Goal: Book appointment/travel/reservation

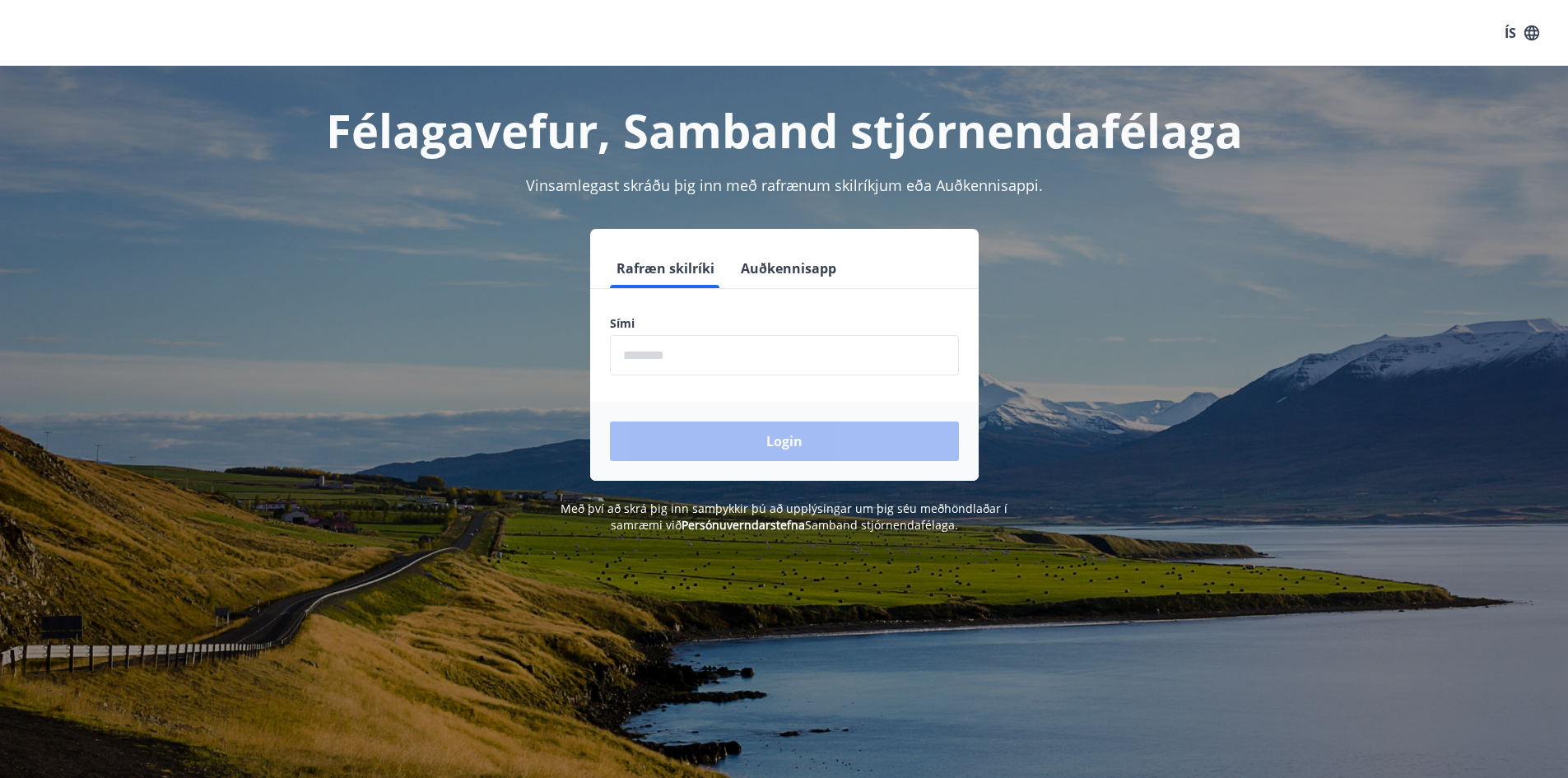
click at [649, 363] on input "phone" at bounding box center [784, 354] width 349 height 40
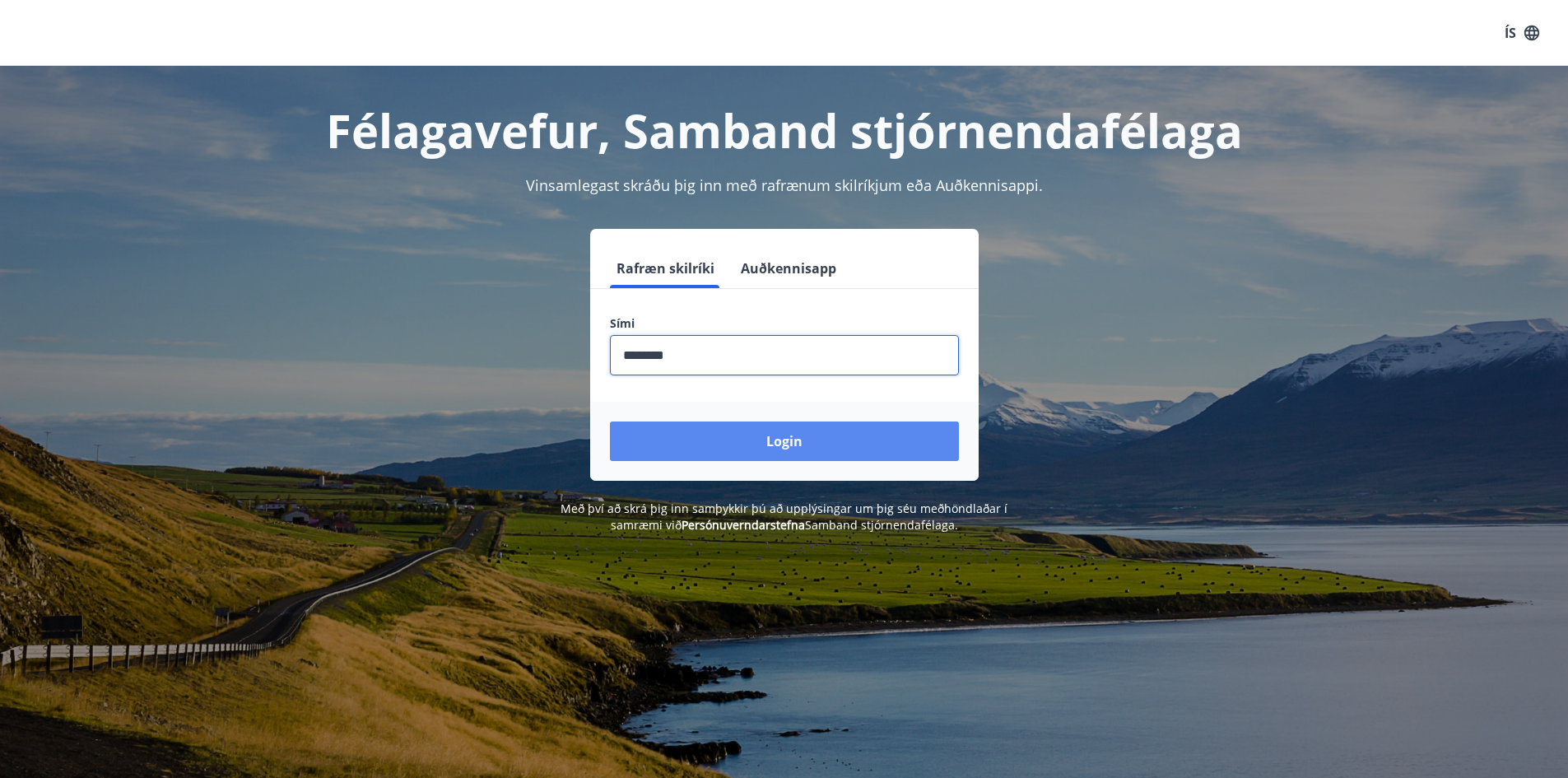
type input "********"
click at [796, 441] on button "Login" at bounding box center [784, 441] width 349 height 39
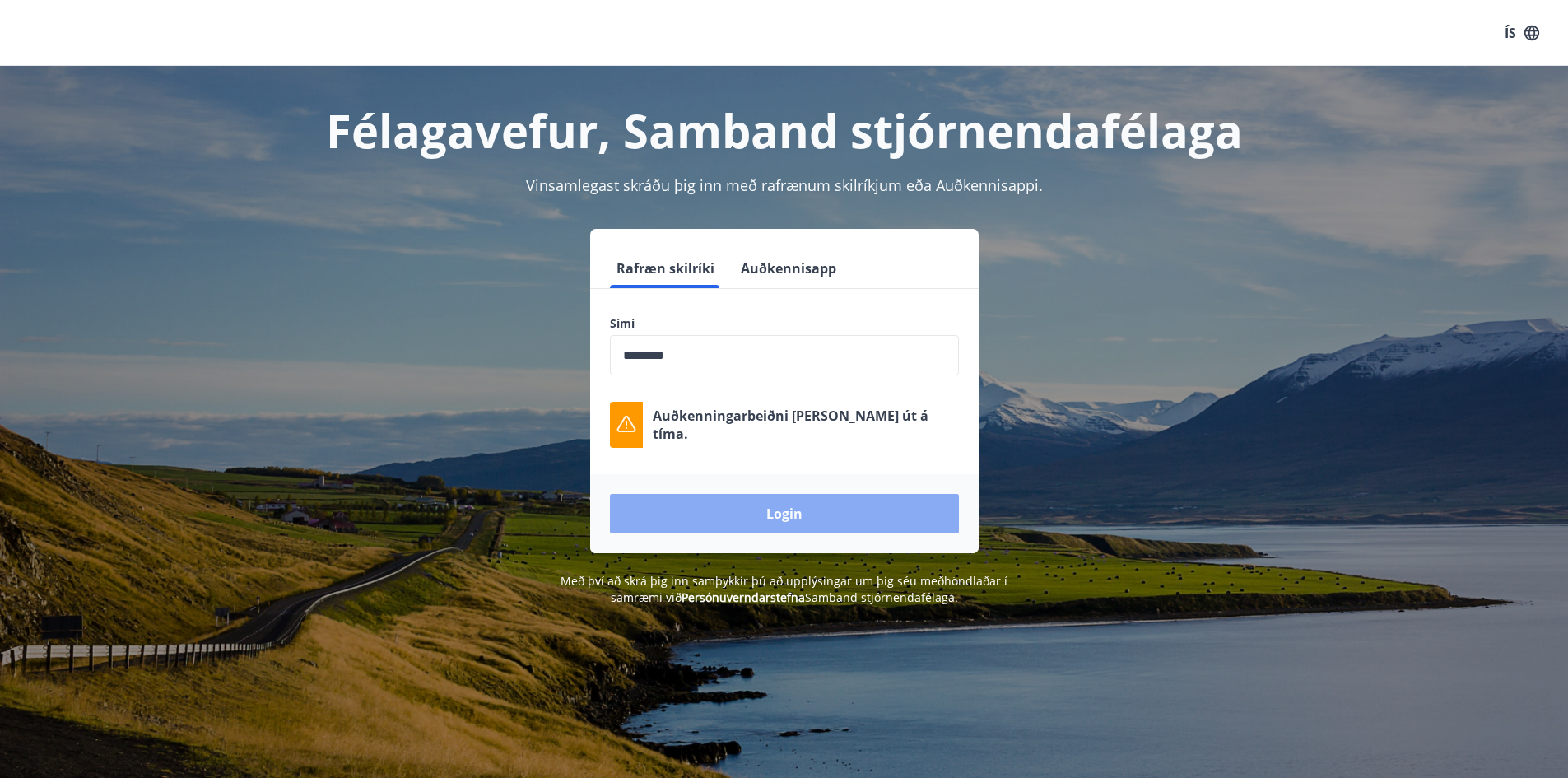
click at [791, 521] on button "Login" at bounding box center [784, 513] width 349 height 39
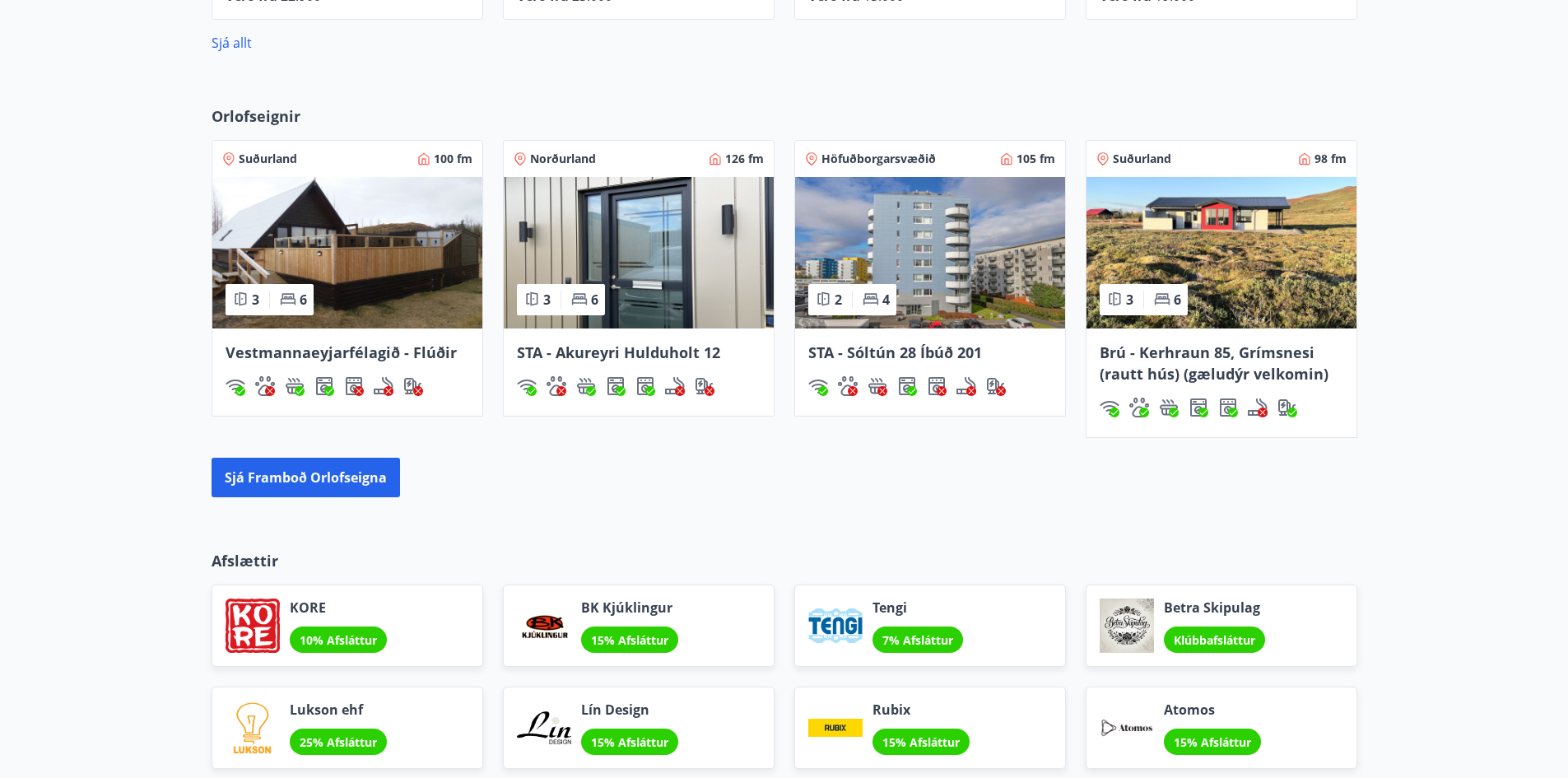
scroll to position [1152, 0]
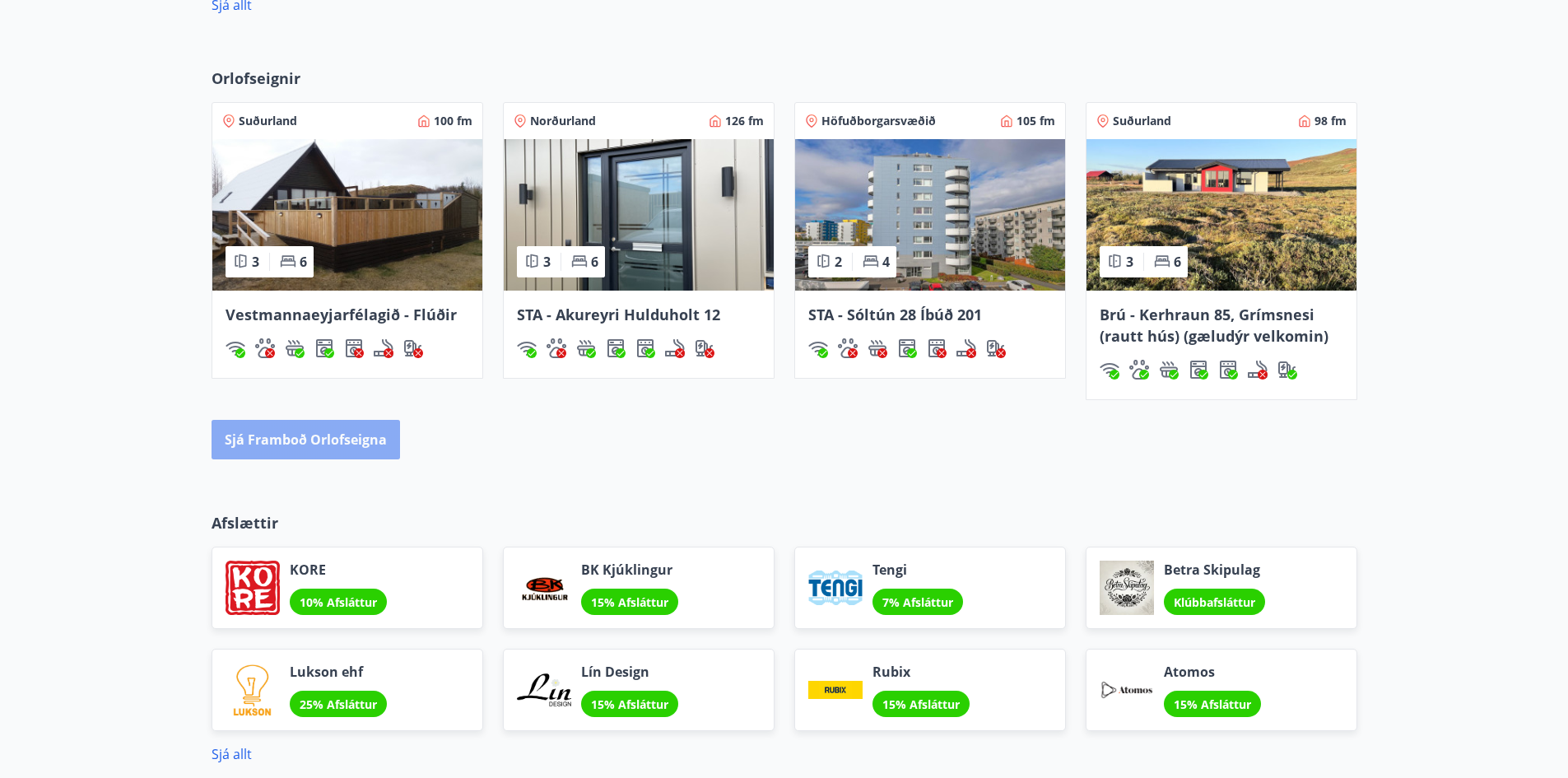
click at [331, 431] on button "Sjá framboð orlofseigna" at bounding box center [306, 440] width 188 height 39
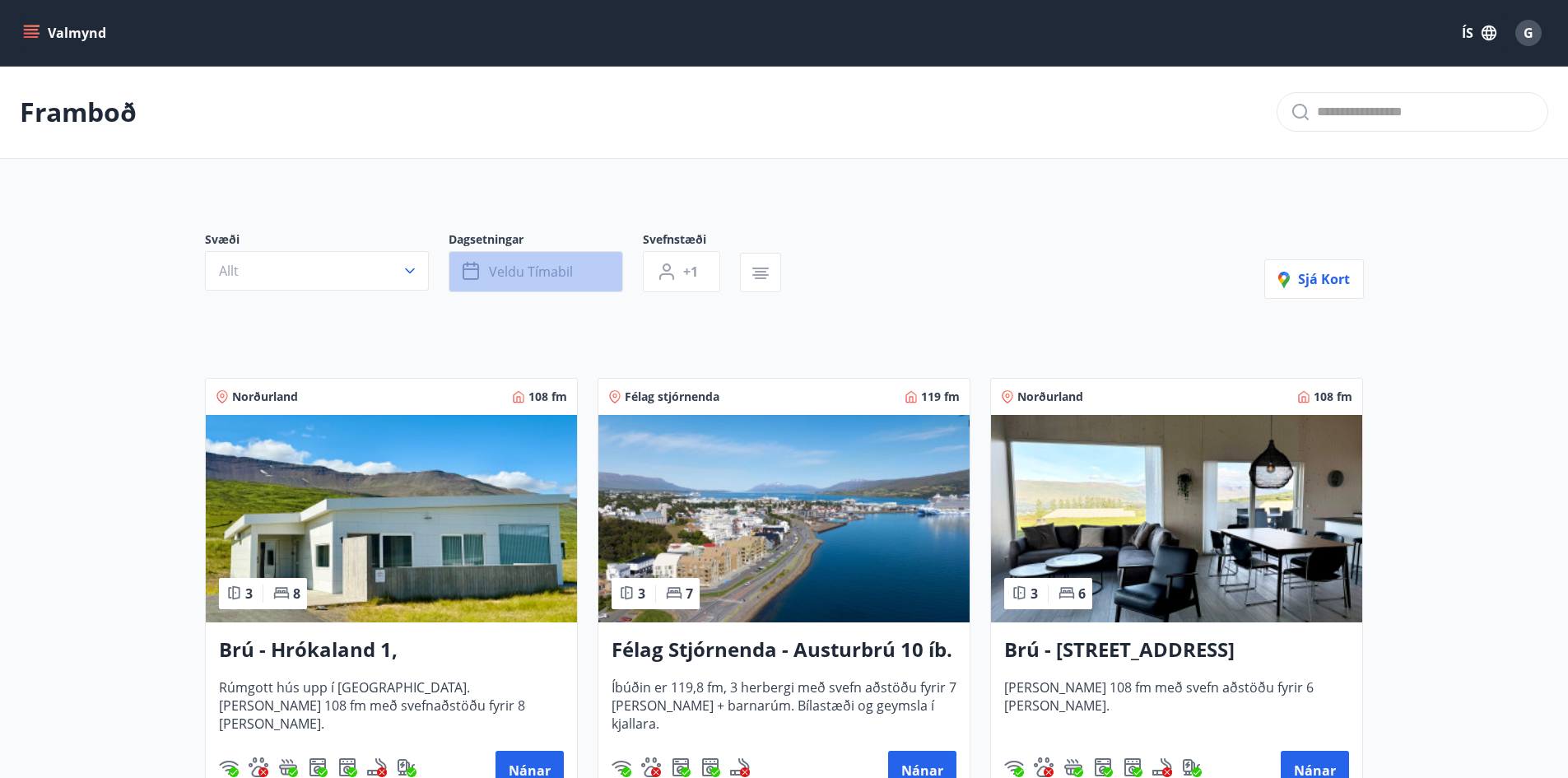
click at [511, 276] on span "Veldu tímabil" at bounding box center [531, 272] width 84 height 18
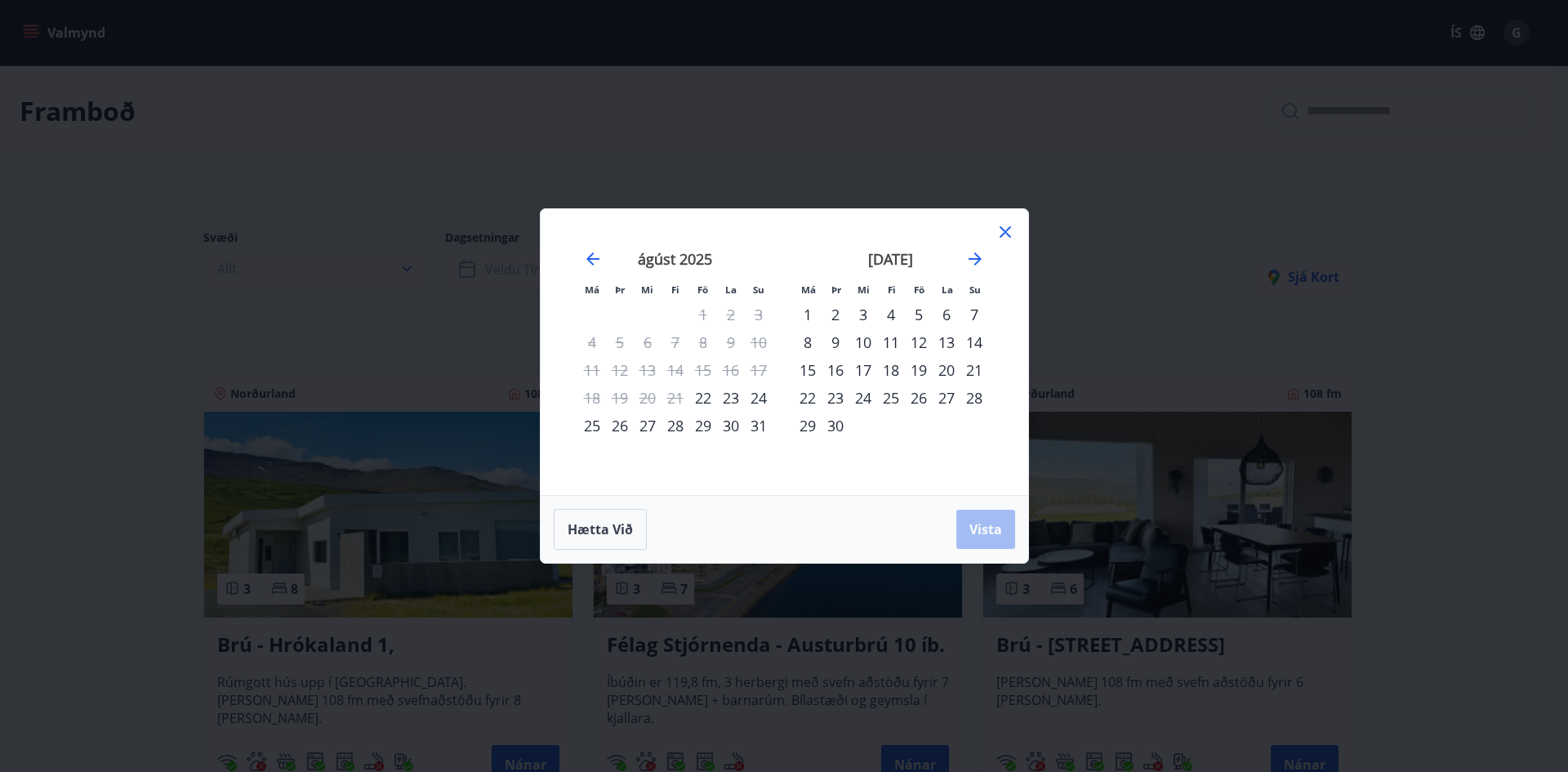
click at [708, 422] on div "29" at bounding box center [703, 425] width 28 height 28
click at [760, 427] on div "31" at bounding box center [759, 425] width 28 height 28
click at [994, 525] on span "Vista" at bounding box center [986, 529] width 33 height 18
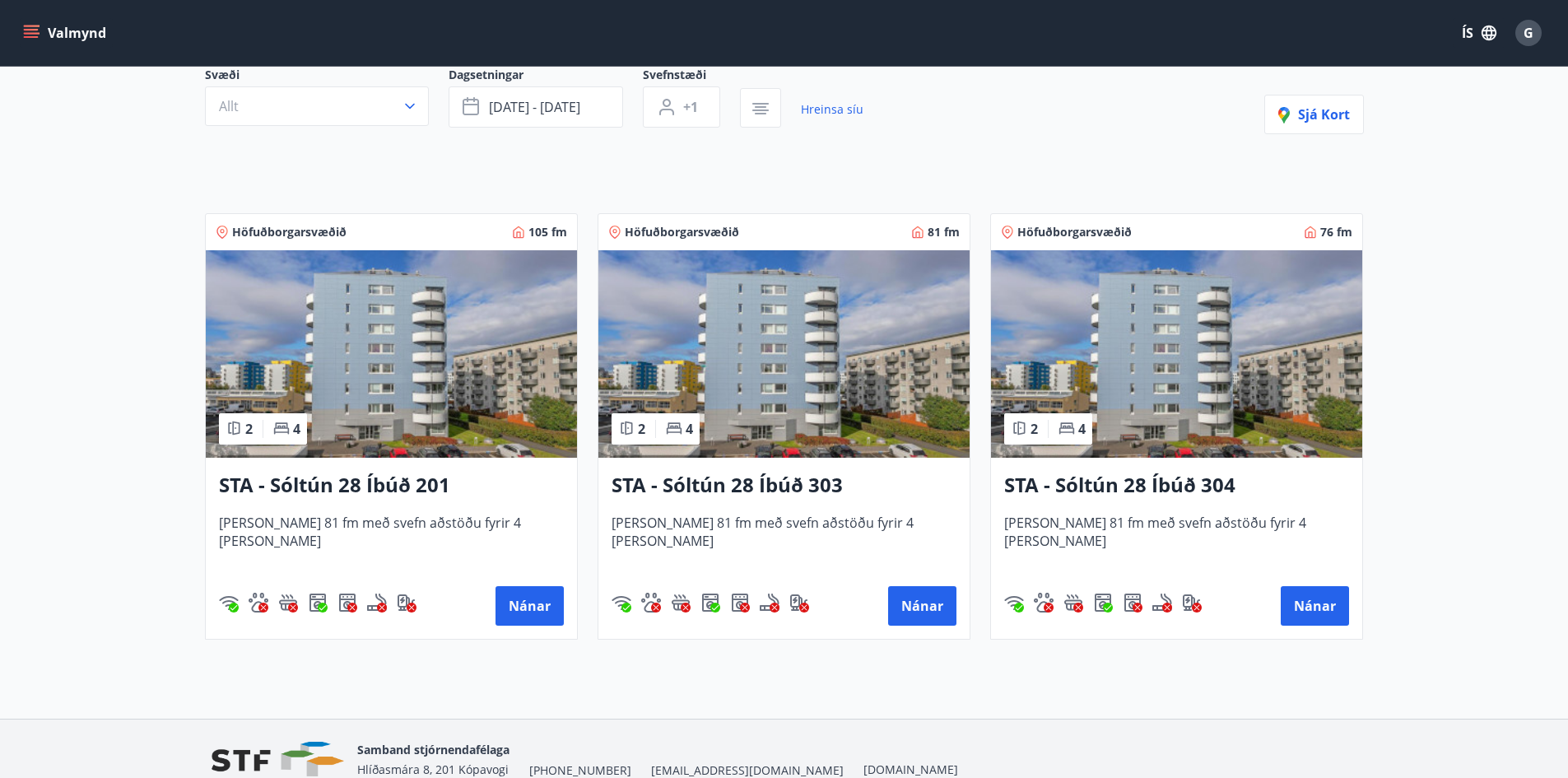
scroll to position [83, 0]
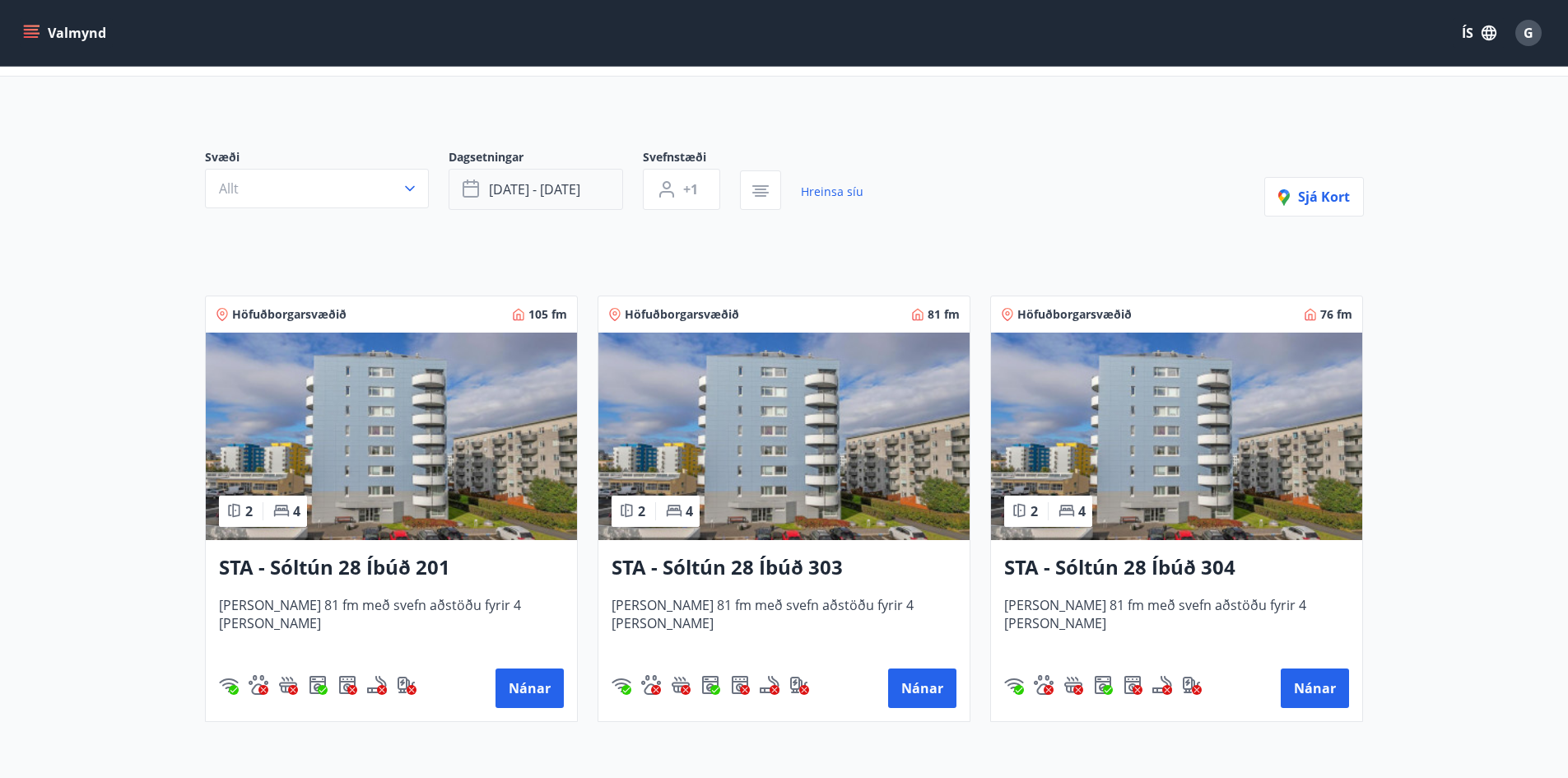
click at [478, 190] on icon "button" at bounding box center [471, 189] width 16 height 16
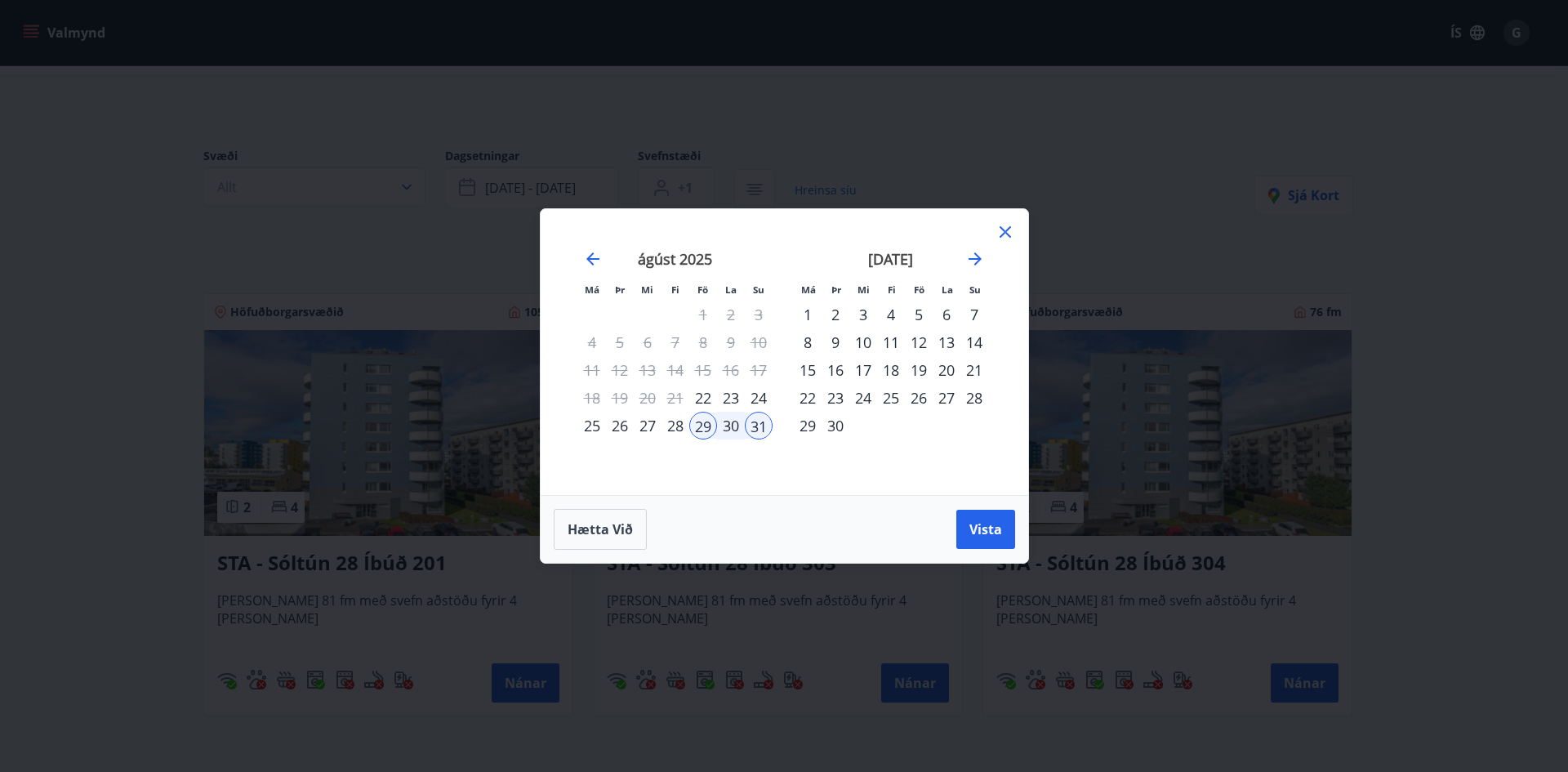
click at [914, 402] on div "26" at bounding box center [918, 397] width 28 height 28
click at [979, 394] on div "28" at bounding box center [974, 397] width 28 height 28
click at [990, 535] on span "Vista" at bounding box center [986, 529] width 33 height 18
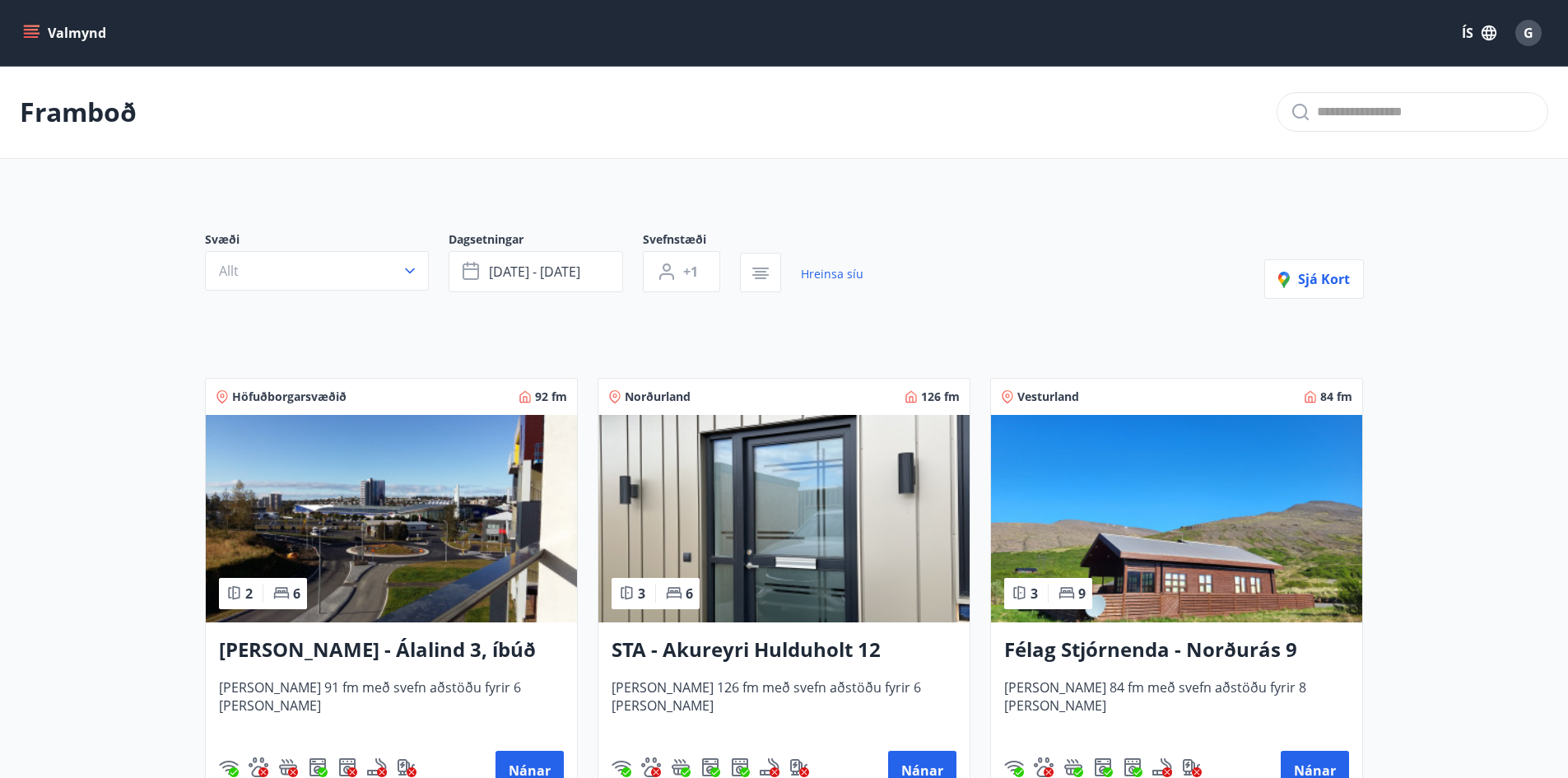
click at [83, 35] on button "Valmynd" at bounding box center [66, 32] width 93 height 30
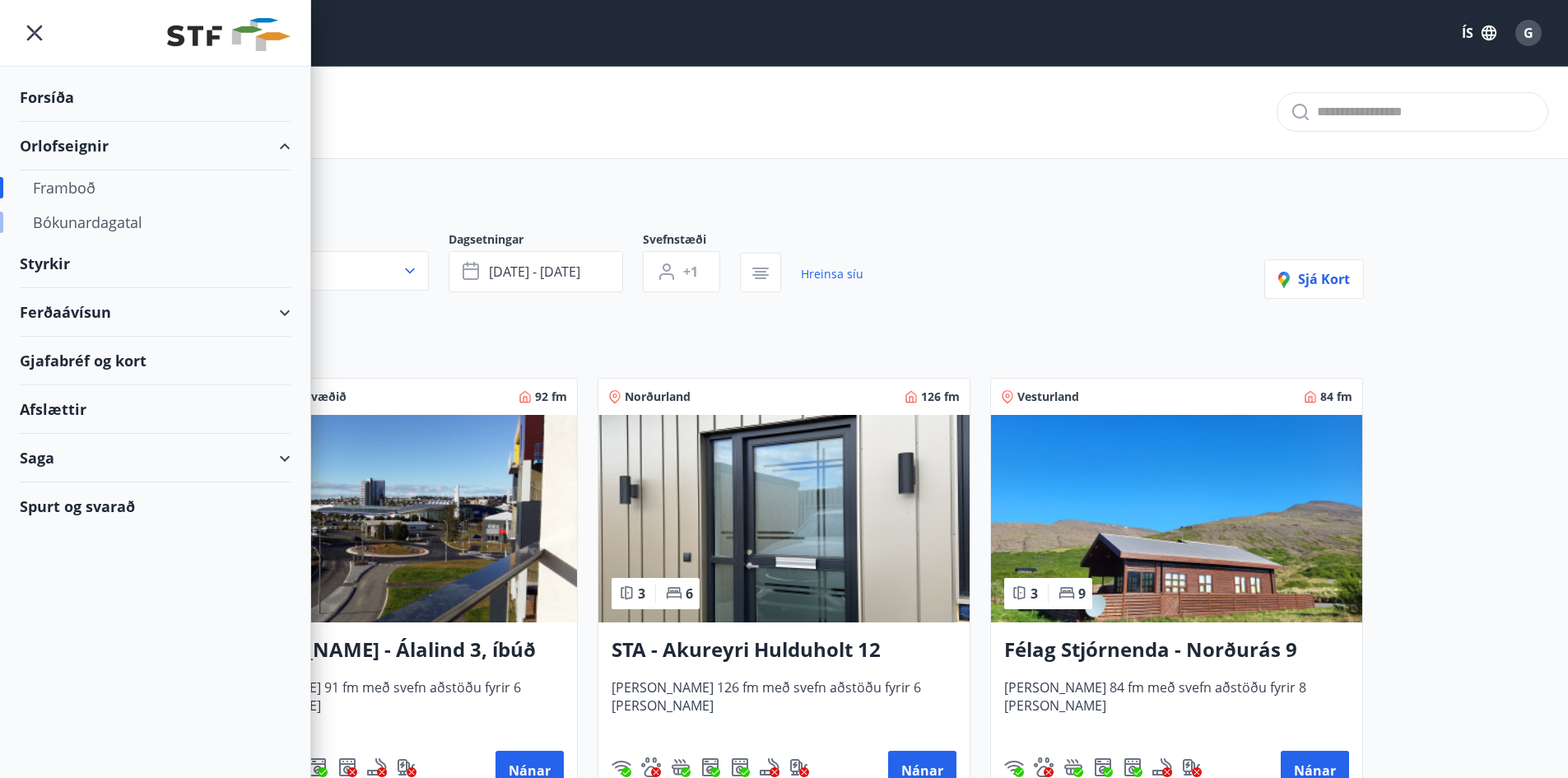
click at [103, 221] on div "Bókunardagatal" at bounding box center [155, 222] width 244 height 35
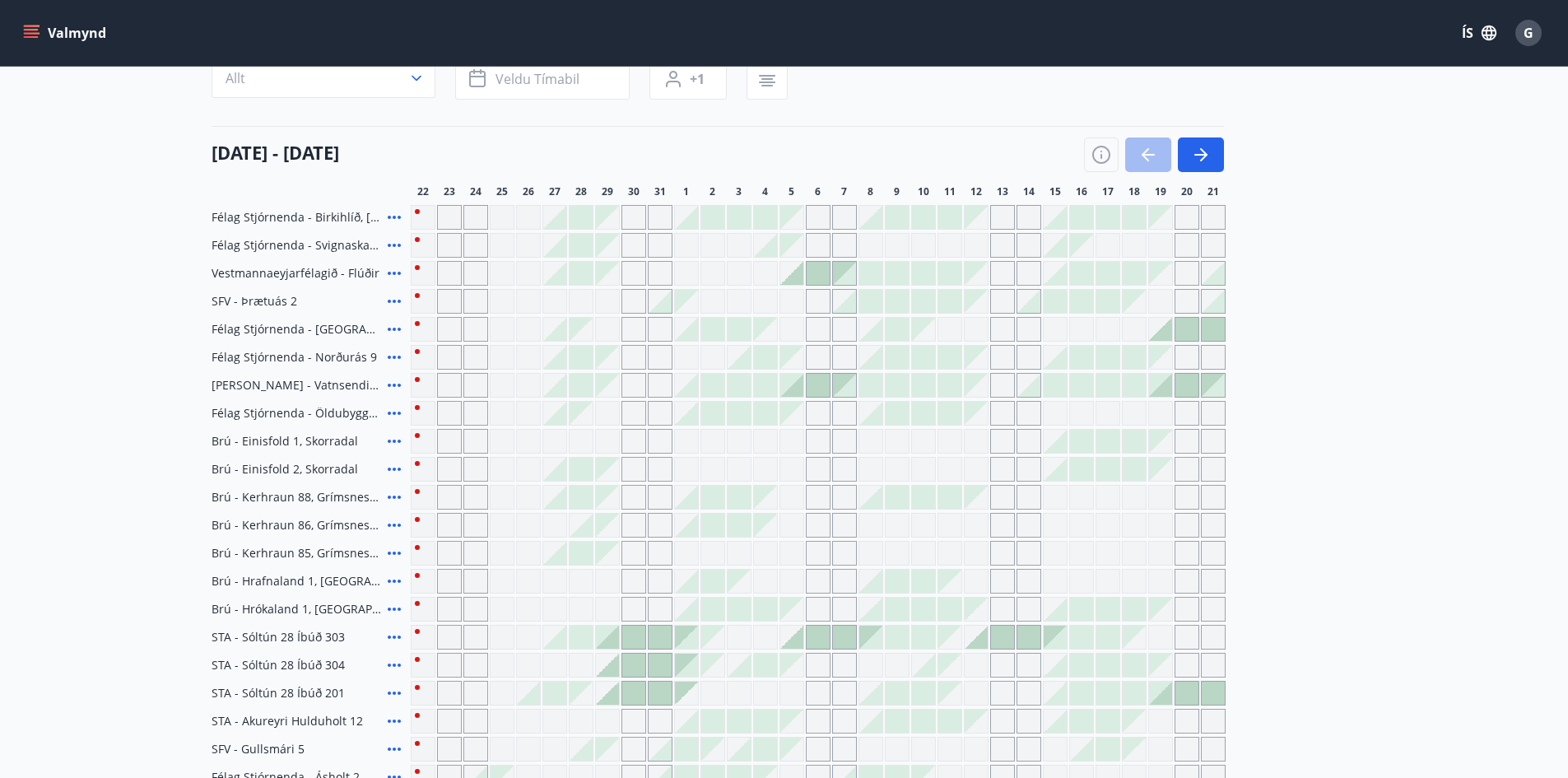
scroll to position [71, 0]
